Goal: Task Accomplishment & Management: Manage account settings

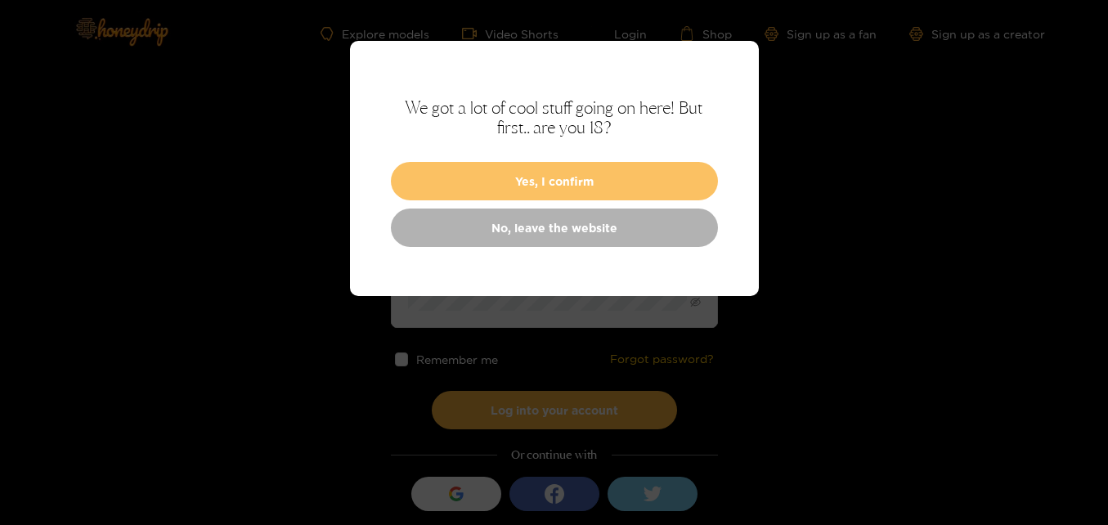
click at [465, 168] on button "Yes, I confirm" at bounding box center [554, 181] width 327 height 38
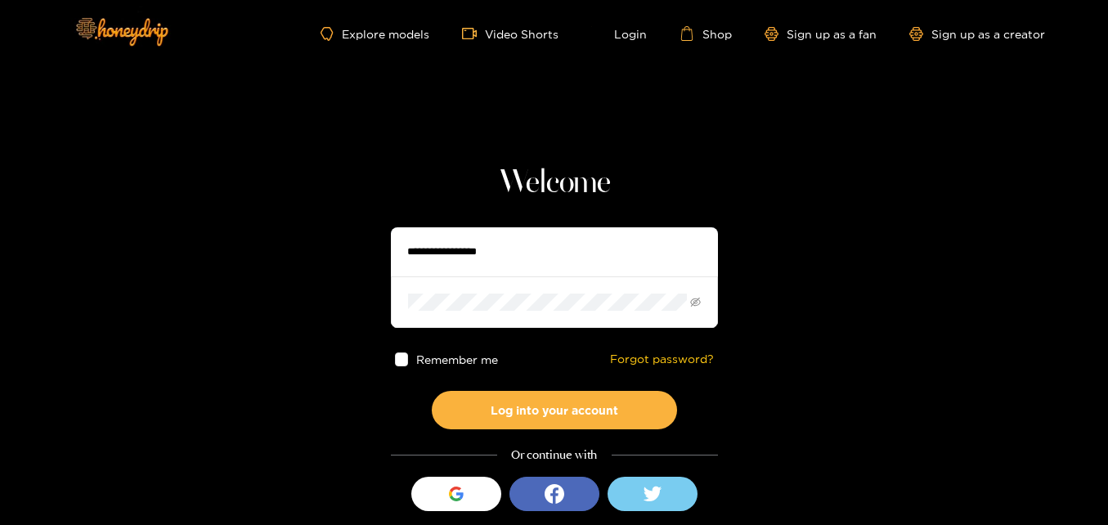
click at [476, 254] on input "text" at bounding box center [554, 251] width 327 height 49
type input "**********"
click at [428, 293] on span at bounding box center [554, 301] width 327 height 51
click at [631, 357] on link "Forgot password?" at bounding box center [662, 360] width 104 height 14
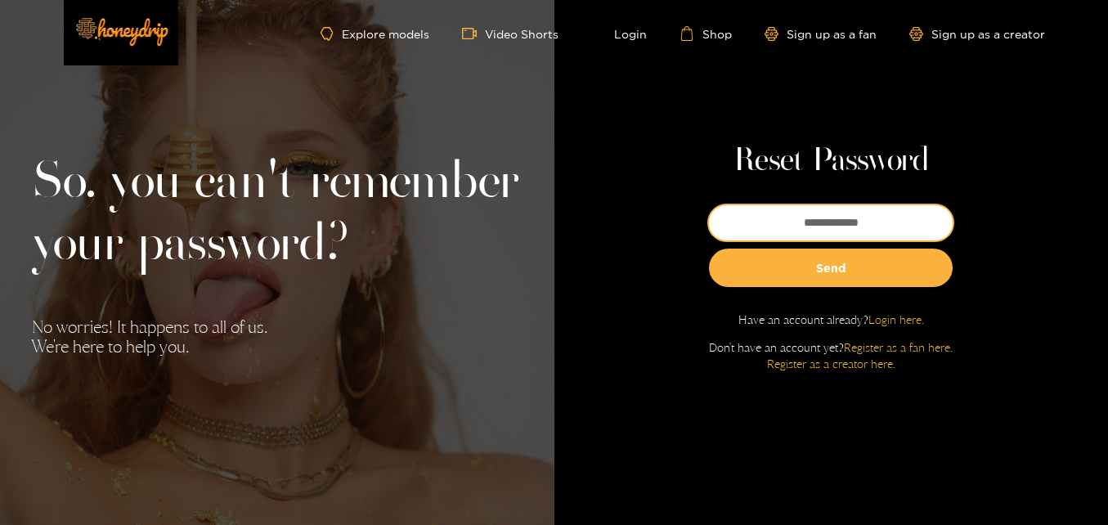
click at [825, 223] on input "email" at bounding box center [831, 222] width 244 height 35
type input "**********"
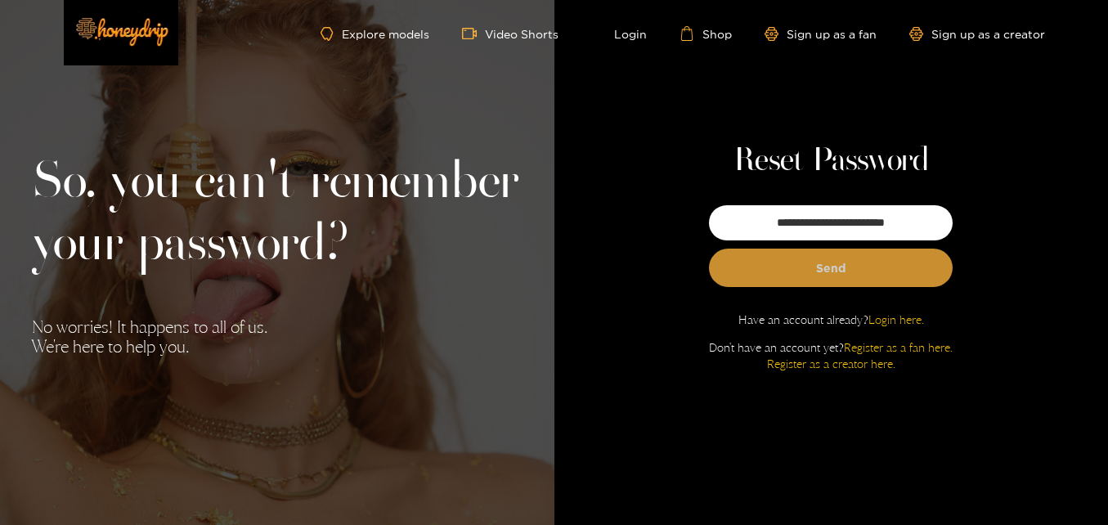
click at [818, 271] on button "Send" at bounding box center [831, 268] width 244 height 38
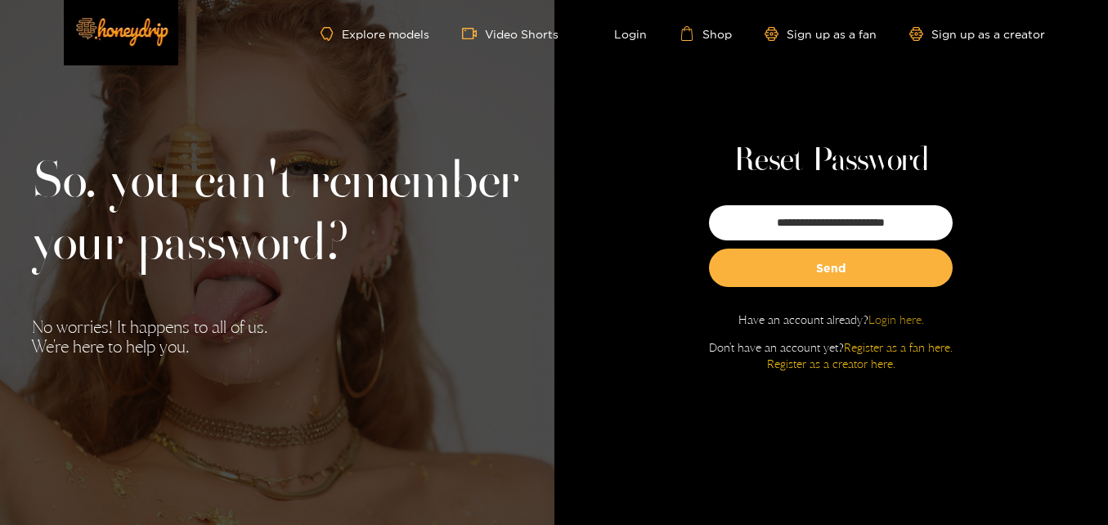
click at [887, 319] on link "Login here." at bounding box center [897, 319] width 56 height 14
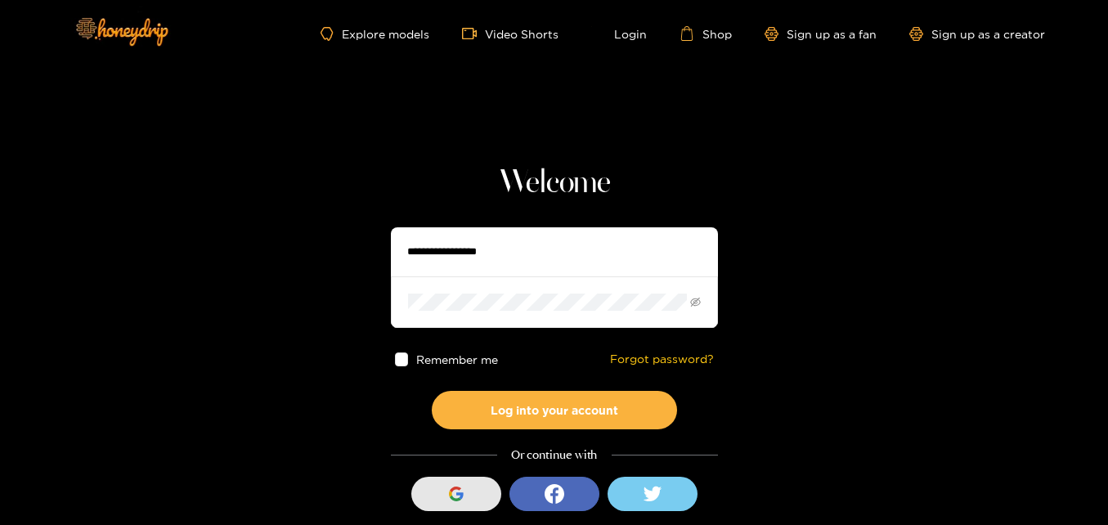
click at [444, 490] on div "button" at bounding box center [456, 494] width 31 height 31
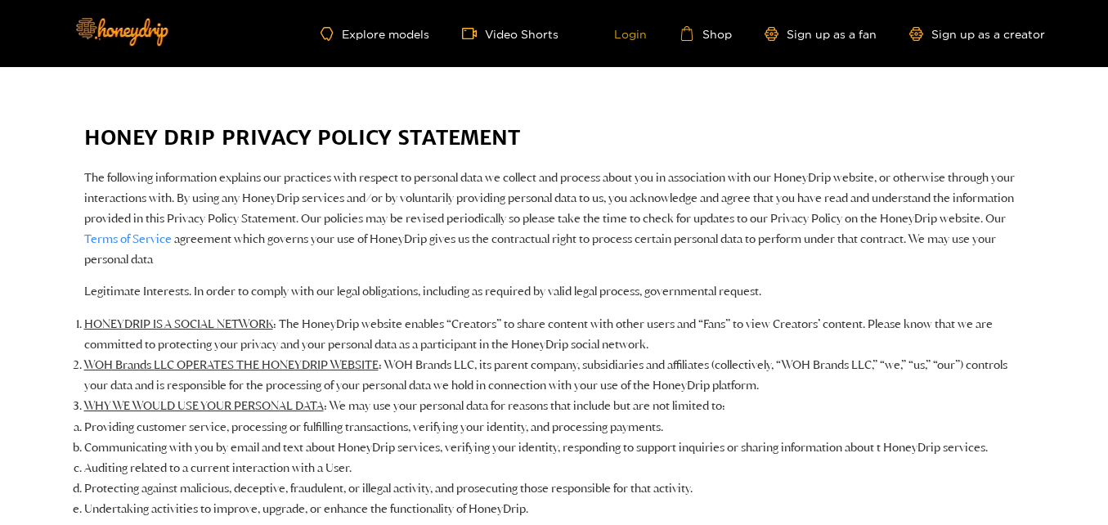
click at [632, 26] on link "Login" at bounding box center [619, 33] width 56 height 15
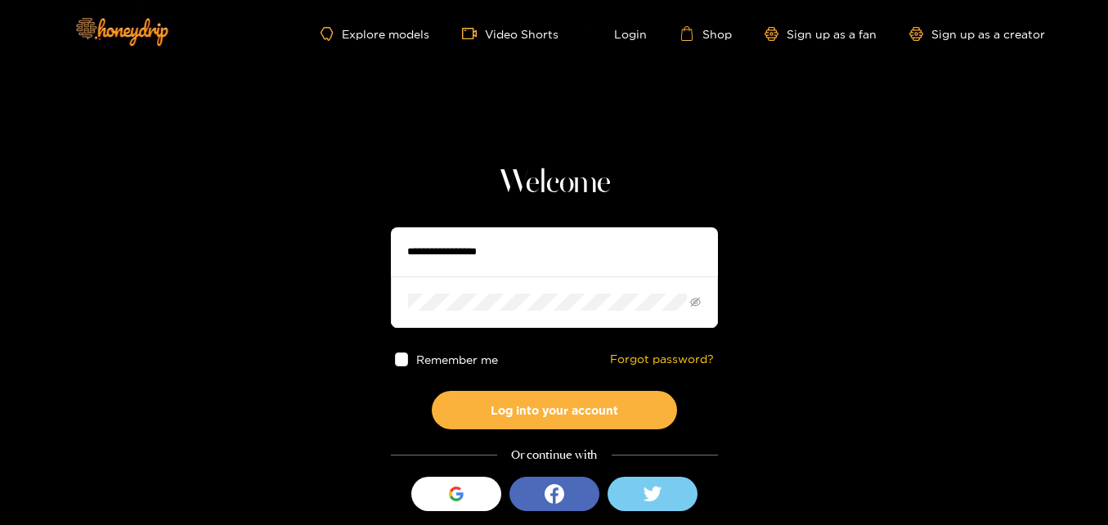
click at [548, 263] on input "text" at bounding box center [554, 251] width 327 height 49
type input "**********"
click at [644, 356] on link "Forgot password?" at bounding box center [662, 360] width 104 height 14
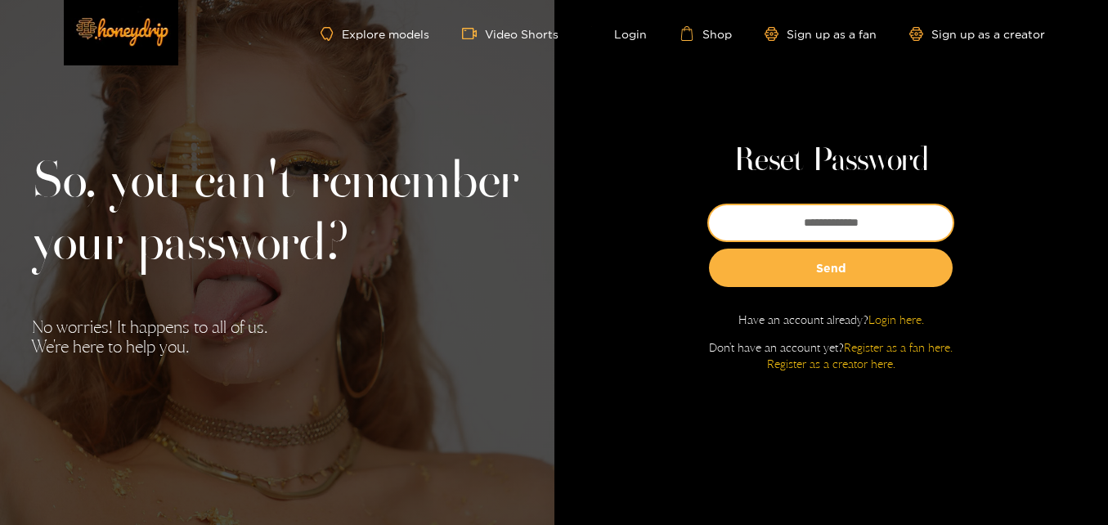
click at [759, 221] on input "email" at bounding box center [831, 222] width 244 height 35
type input "**********"
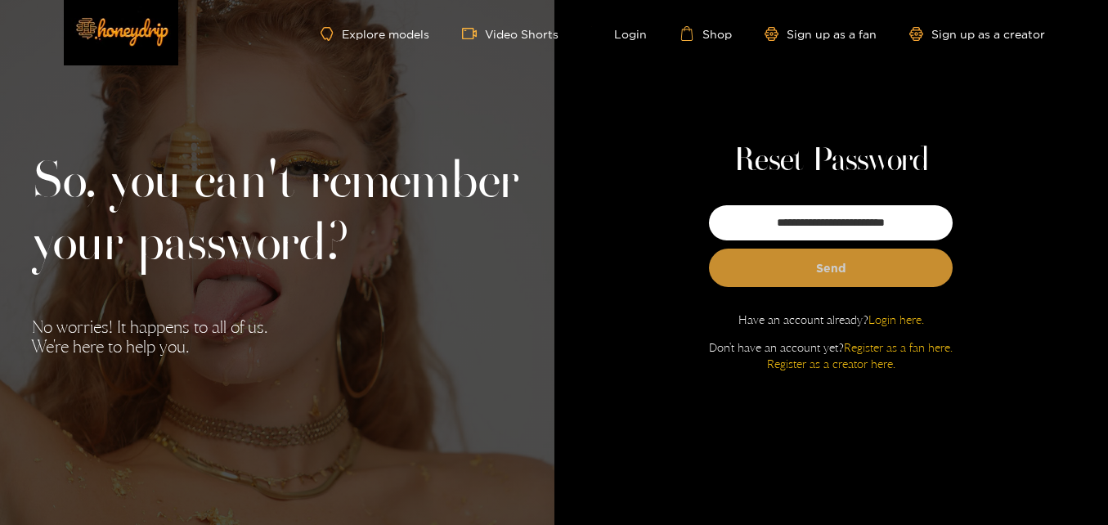
click at [806, 272] on button "Send" at bounding box center [831, 268] width 244 height 38
click at [803, 266] on button "Send" at bounding box center [831, 268] width 244 height 38
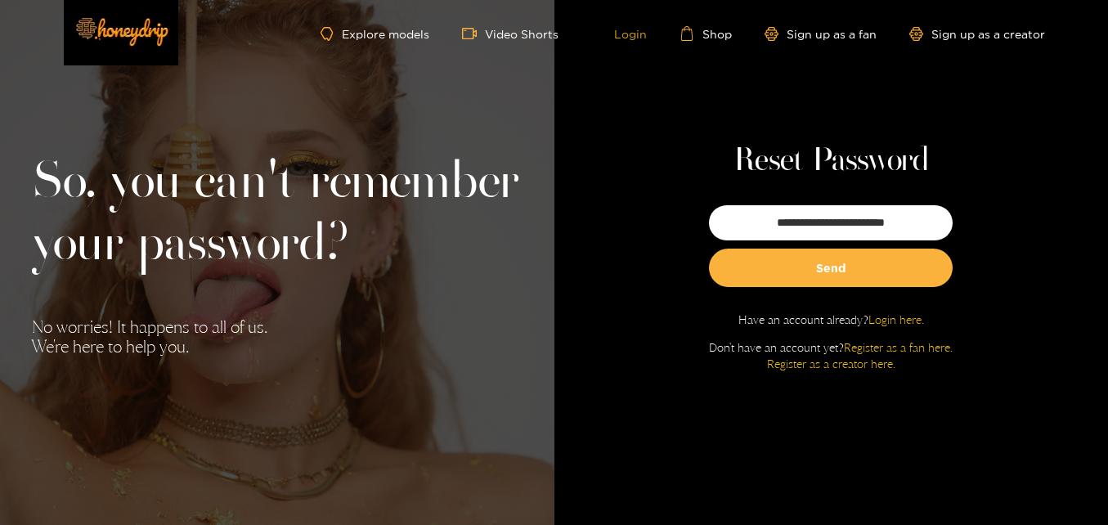
click at [626, 29] on link "Login" at bounding box center [619, 33] width 56 height 15
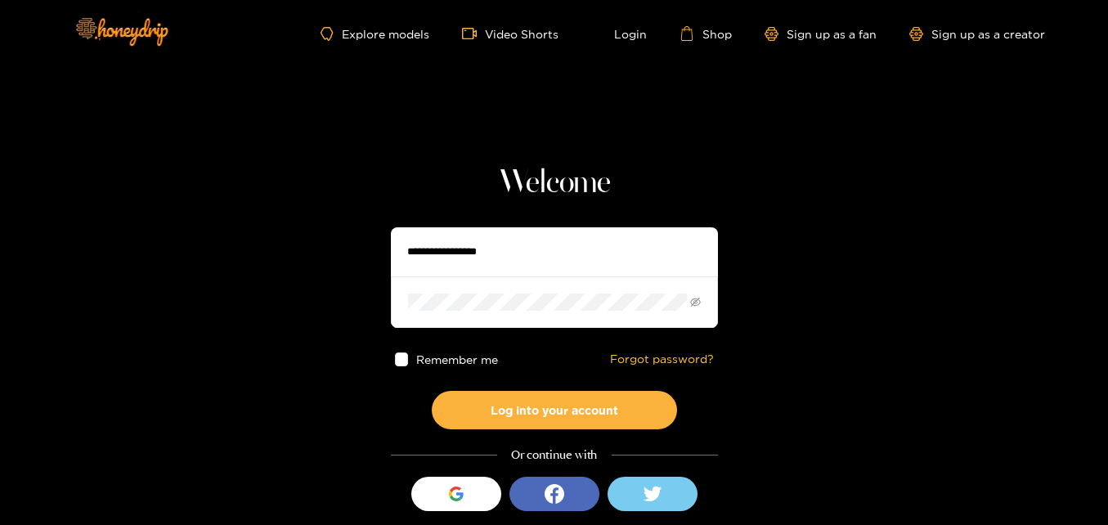
click at [569, 255] on input "text" at bounding box center [554, 251] width 327 height 49
type input "**********"
click at [474, 288] on span at bounding box center [554, 301] width 327 height 51
click at [395, 356] on span at bounding box center [402, 360] width 14 height 14
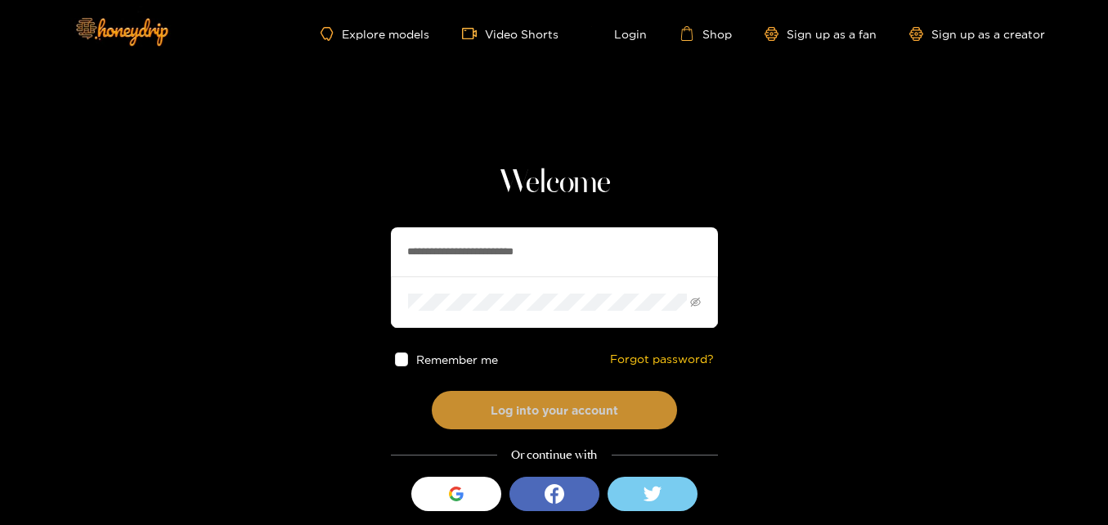
click at [553, 403] on button "Log into your account" at bounding box center [554, 410] width 245 height 38
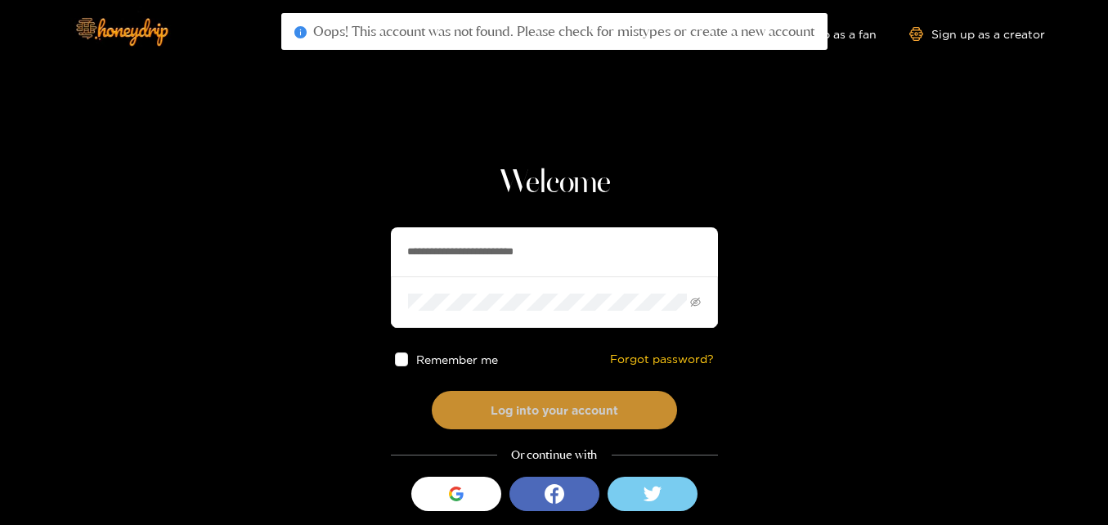
click at [553, 403] on button "Log into your account" at bounding box center [554, 410] width 245 height 38
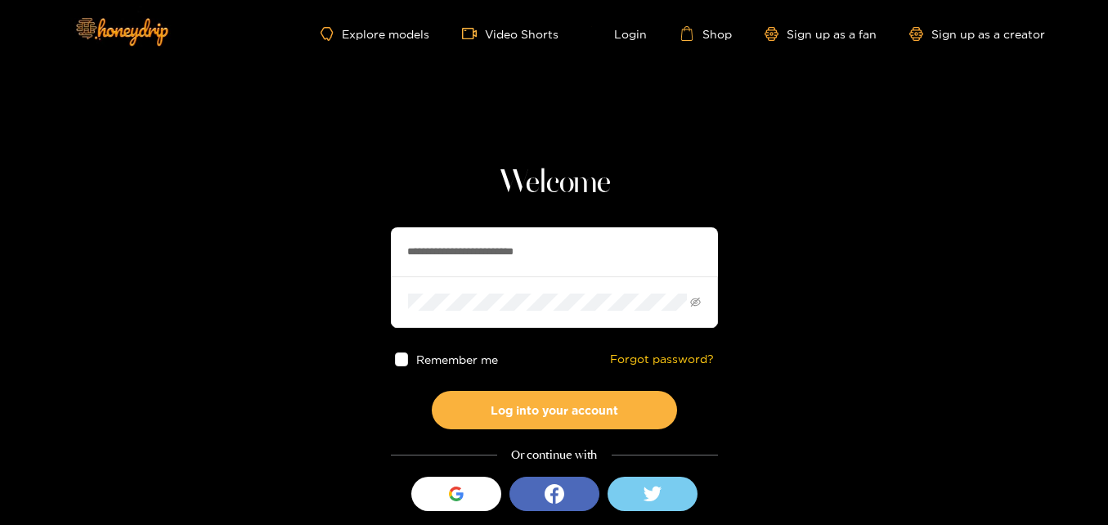
click at [549, 452] on div "Or continue with" at bounding box center [554, 455] width 327 height 19
click at [998, 36] on link "Sign up as a creator" at bounding box center [978, 34] width 136 height 14
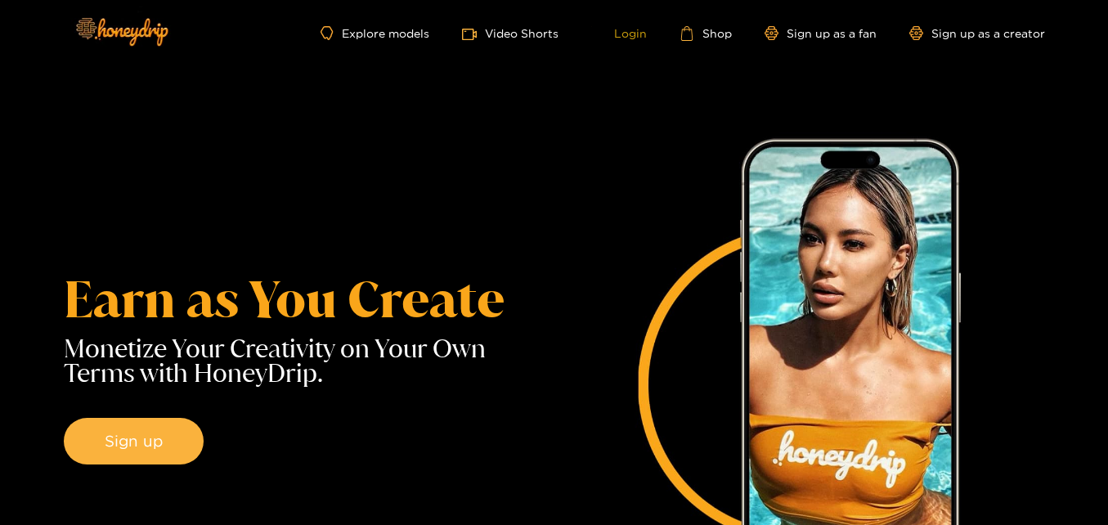
click at [627, 31] on link "Login" at bounding box center [619, 33] width 56 height 15
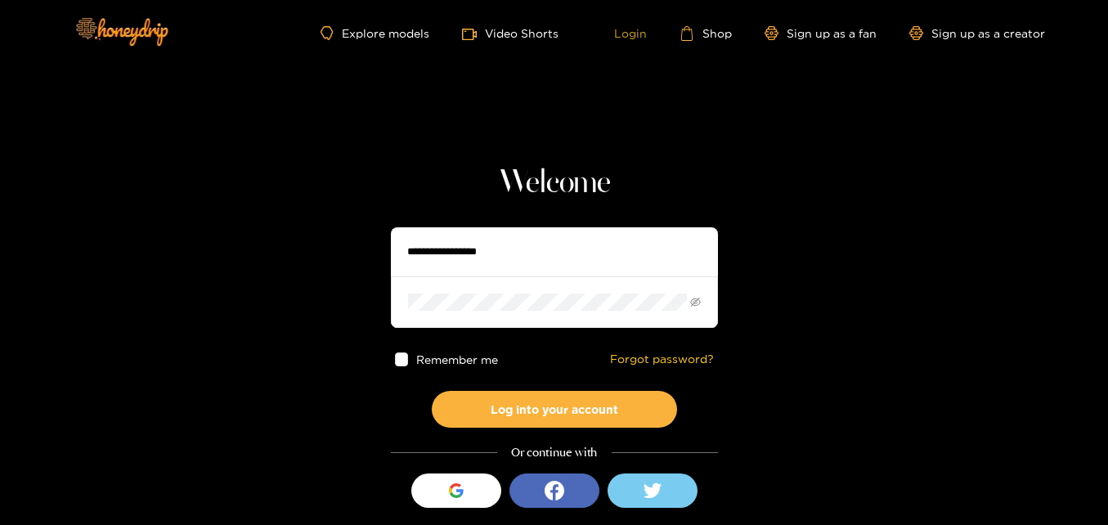
type input "**********"
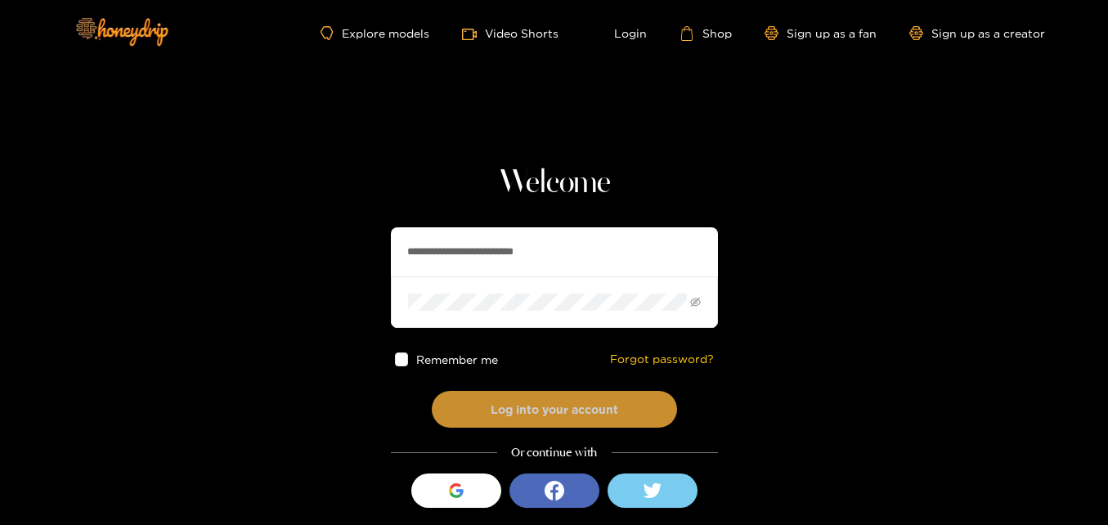
click at [561, 407] on button "Log into your account" at bounding box center [554, 409] width 245 height 37
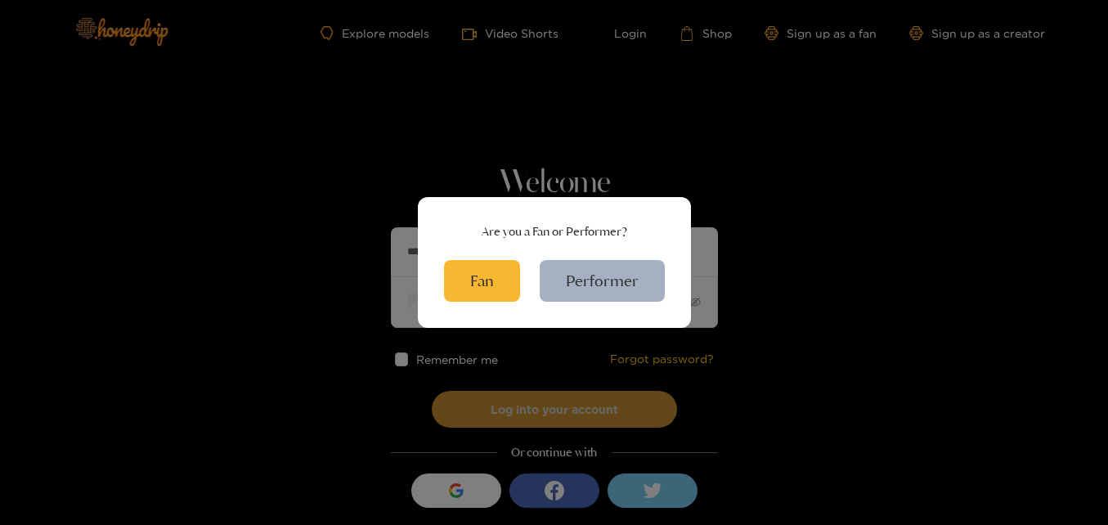
click at [561, 407] on div "Are you a Fan or Performer? Fan Performer" at bounding box center [554, 262] width 1108 height 525
